Goal: Information Seeking & Learning: Learn about a topic

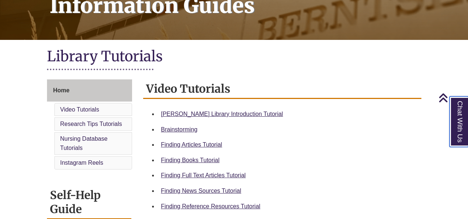
scroll to position [128, 0]
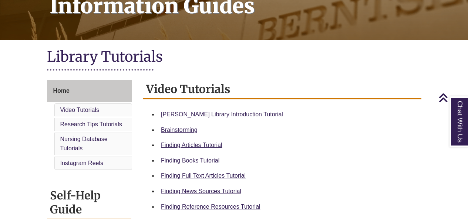
click at [122, 152] on li "Nursing Database Tutorials" at bounding box center [93, 144] width 78 height 23
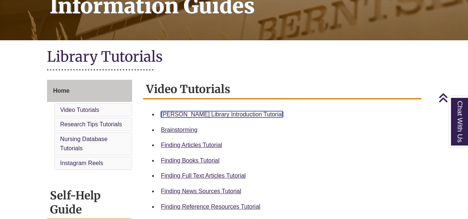
click at [206, 118] on link "[PERSON_NAME] Library Introduction Tutorial" at bounding box center [222, 114] width 122 height 6
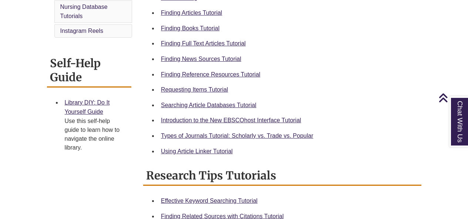
scroll to position [266, 0]
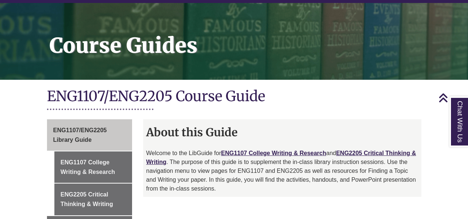
scroll to position [81, 0]
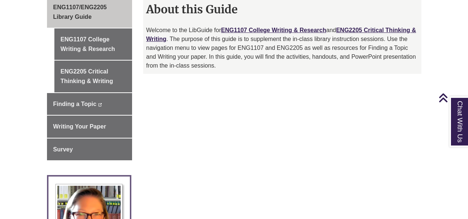
scroll to position [222, 0]
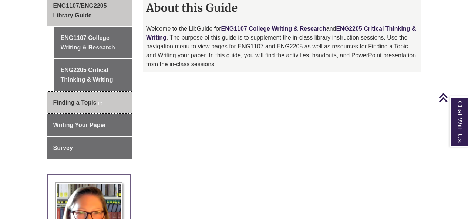
click at [106, 92] on link "Finding a Topic This link opens in a new window This link opens in a new window" at bounding box center [89, 103] width 85 height 22
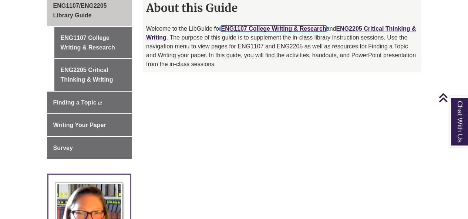
click at [264, 26] on link "ENG1107 College Writing & Research" at bounding box center [273, 29] width 105 height 6
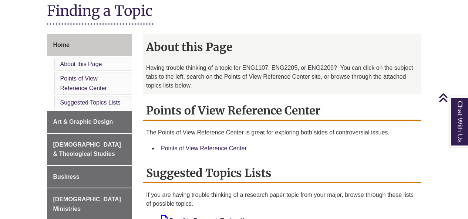
scroll to position [155, 0]
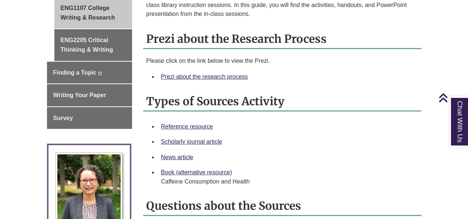
scroll to position [251, 0]
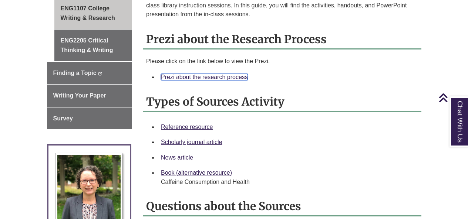
click at [217, 74] on link "Prezi about the research process" at bounding box center [204, 77] width 87 height 6
